Goal: Transaction & Acquisition: Purchase product/service

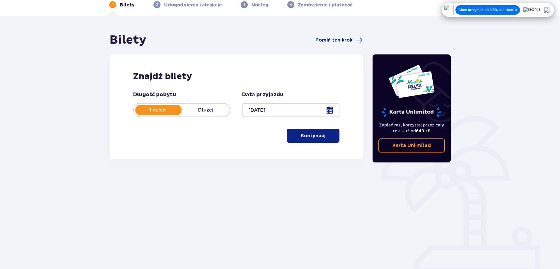
click at [307, 132] on button "Kontynuuj" at bounding box center [313, 136] width 53 height 14
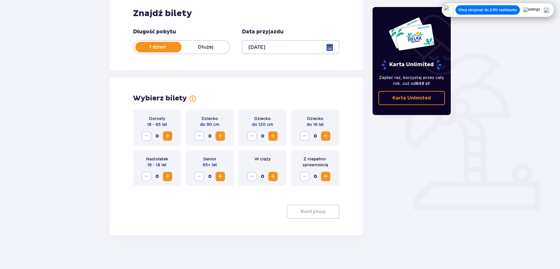
scroll to position [93, 0]
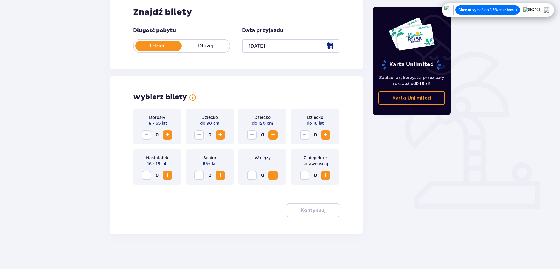
click at [168, 134] on span "Increase" at bounding box center [167, 135] width 7 height 7
click at [313, 213] on p "Kontynuuj" at bounding box center [313, 210] width 25 height 6
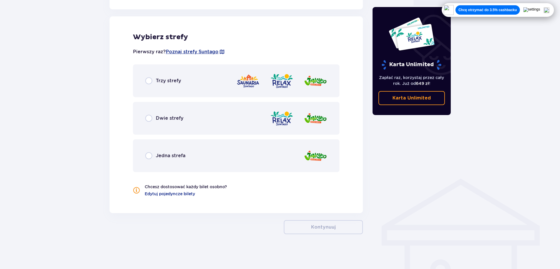
scroll to position [297, 0]
click at [147, 124] on div "Dwie strefy" at bounding box center [236, 118] width 207 height 33
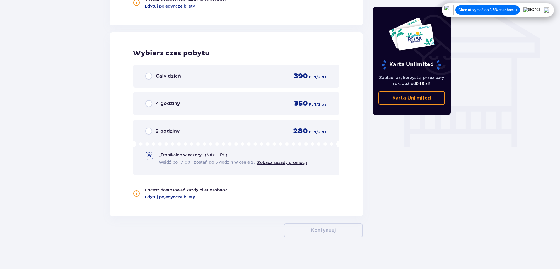
scroll to position [489, 0]
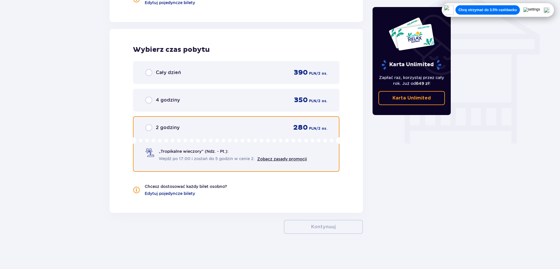
click at [146, 127] on input "radio" at bounding box center [148, 127] width 7 height 7
radio input "true"
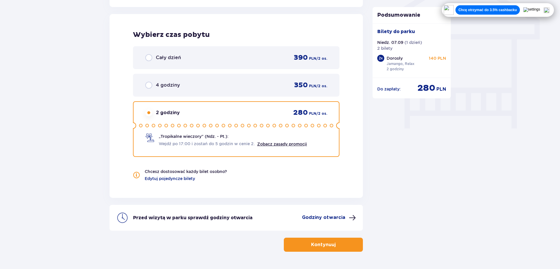
scroll to position [518, 0]
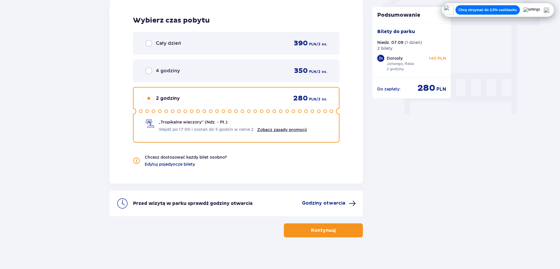
click at [297, 231] on button "Kontynuuj" at bounding box center [323, 231] width 79 height 14
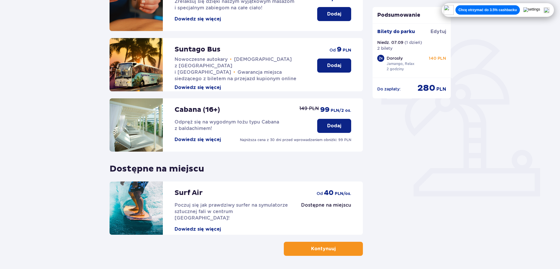
scroll to position [128, 0]
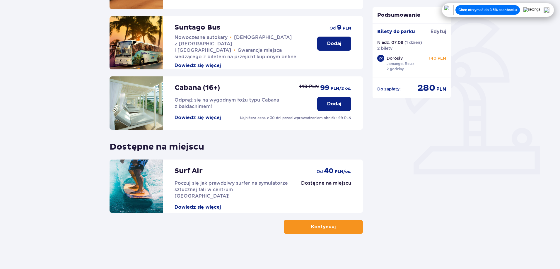
click at [323, 231] on button "Kontynuuj" at bounding box center [323, 227] width 79 height 14
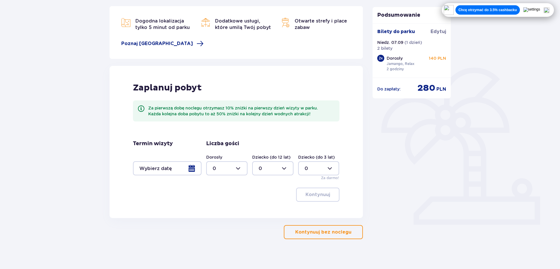
scroll to position [83, 0]
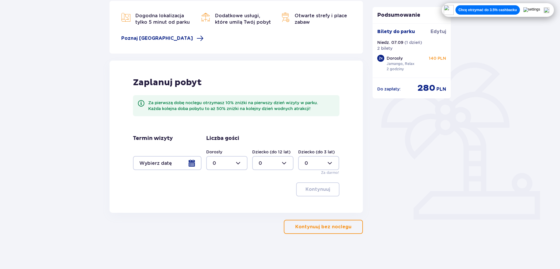
click at [190, 163] on div at bounding box center [167, 163] width 69 height 14
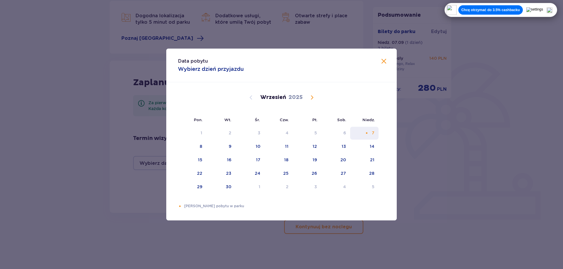
click at [370, 135] on div "7" at bounding box center [364, 133] width 28 height 13
click at [383, 58] on span at bounding box center [383, 61] width 7 height 7
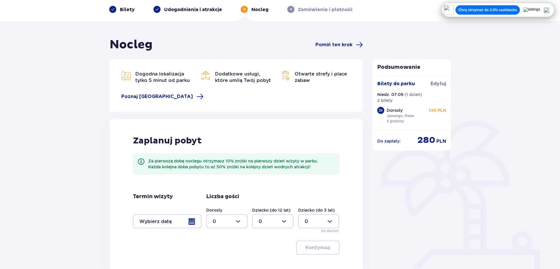
scroll to position [24, 0]
click at [334, 45] on span "Pomiń ten krok" at bounding box center [334, 45] width 37 height 6
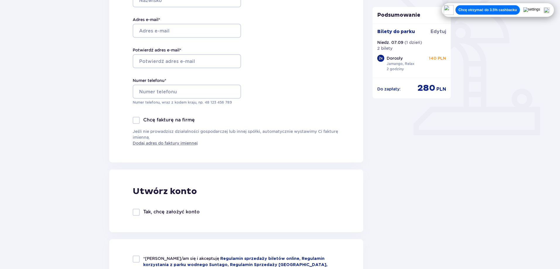
scroll to position [176, 0]
